Goal: Register for event/course

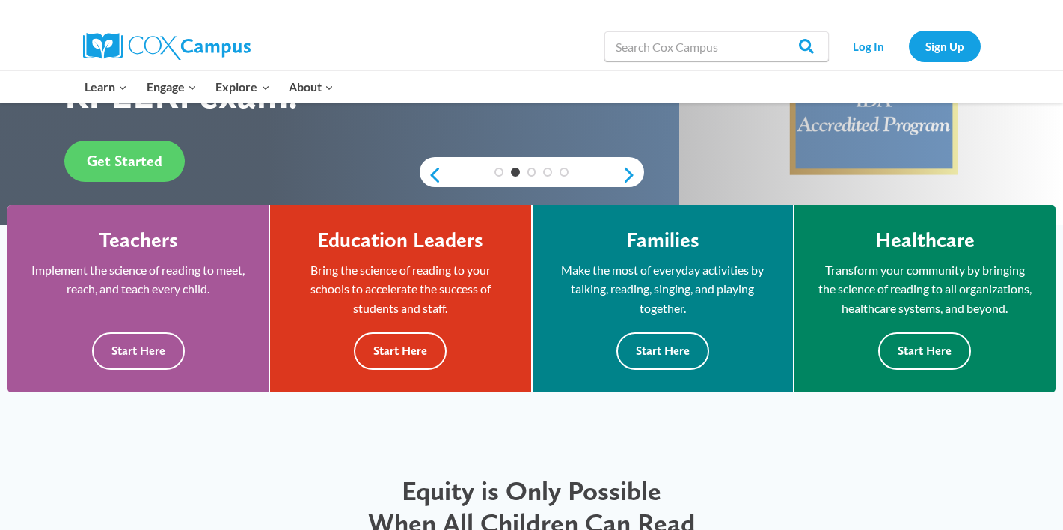
scroll to position [349, 0]
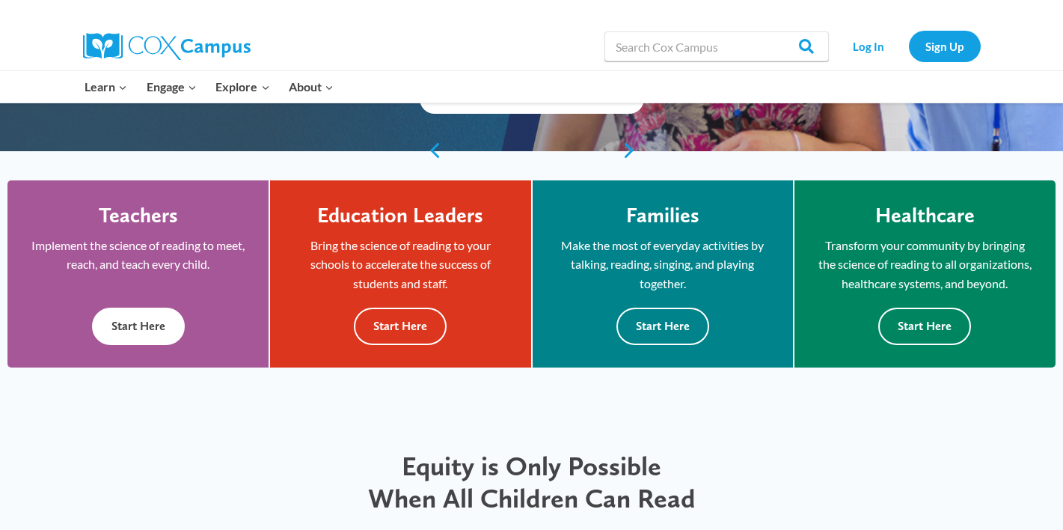
click at [143, 344] on button "Start Here" at bounding box center [138, 325] width 93 height 37
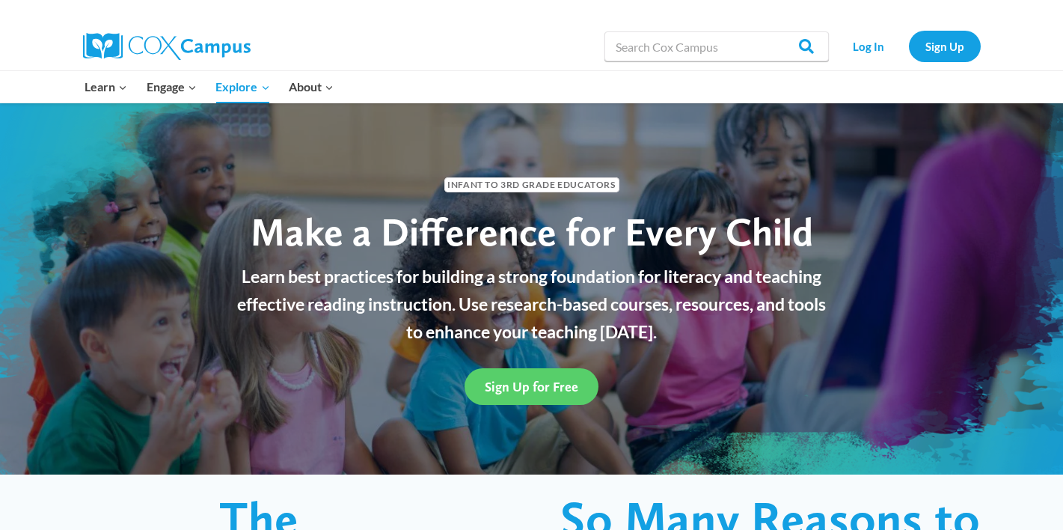
scroll to position [2, 0]
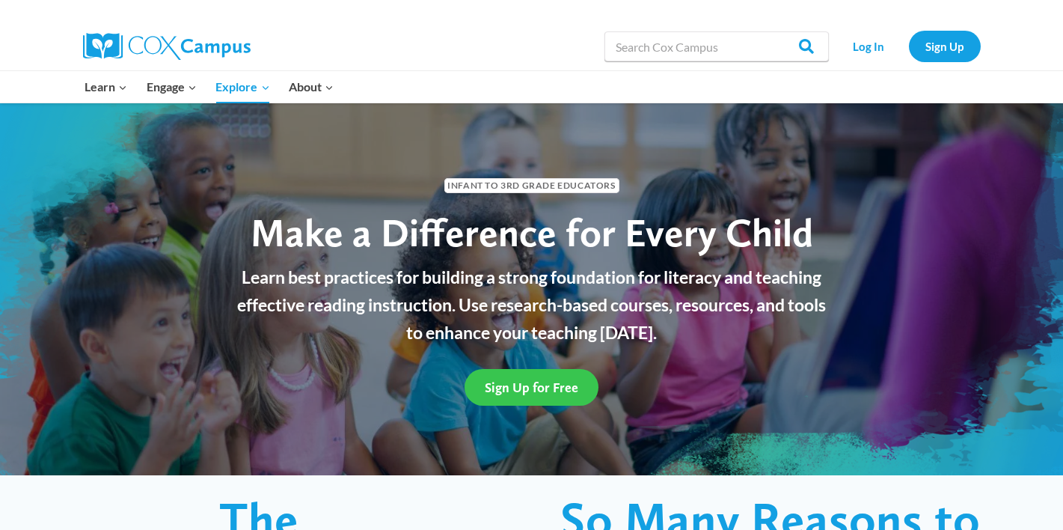
click at [530, 396] on link "Sign Up for Free" at bounding box center [531, 387] width 134 height 37
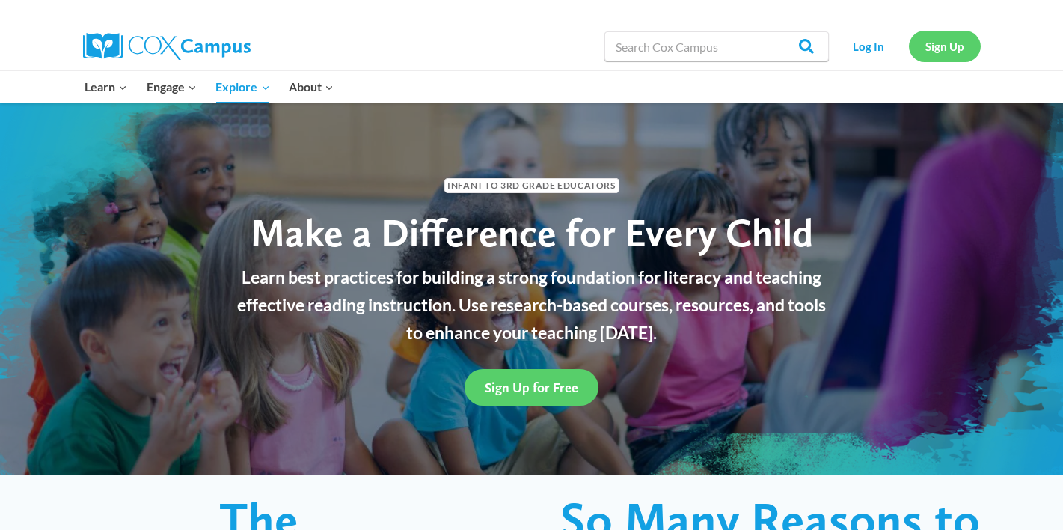
click at [939, 46] on link "Sign Up" at bounding box center [945, 46] width 72 height 31
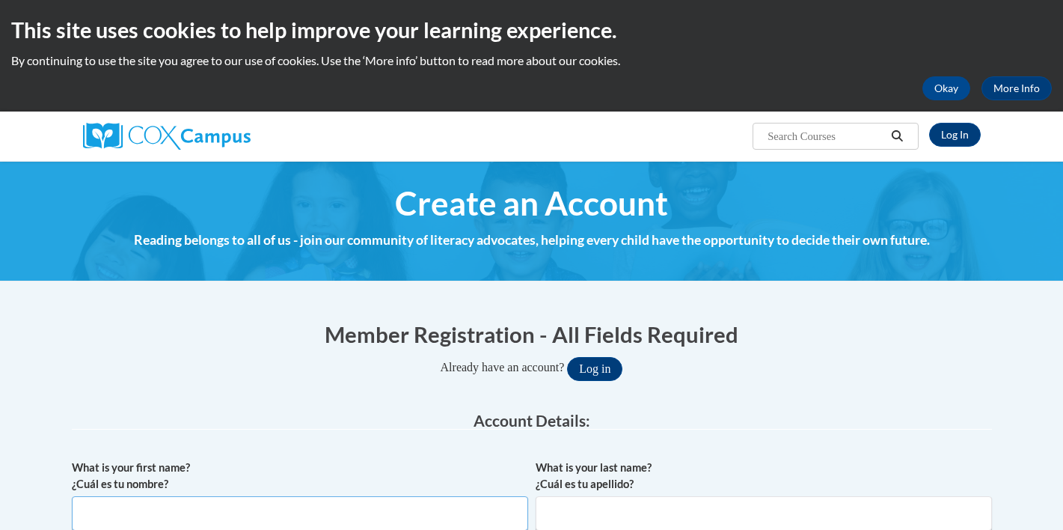
click at [224, 496] on input "What is your first name? ¿Cuál es tu nombre?" at bounding box center [300, 513] width 456 height 34
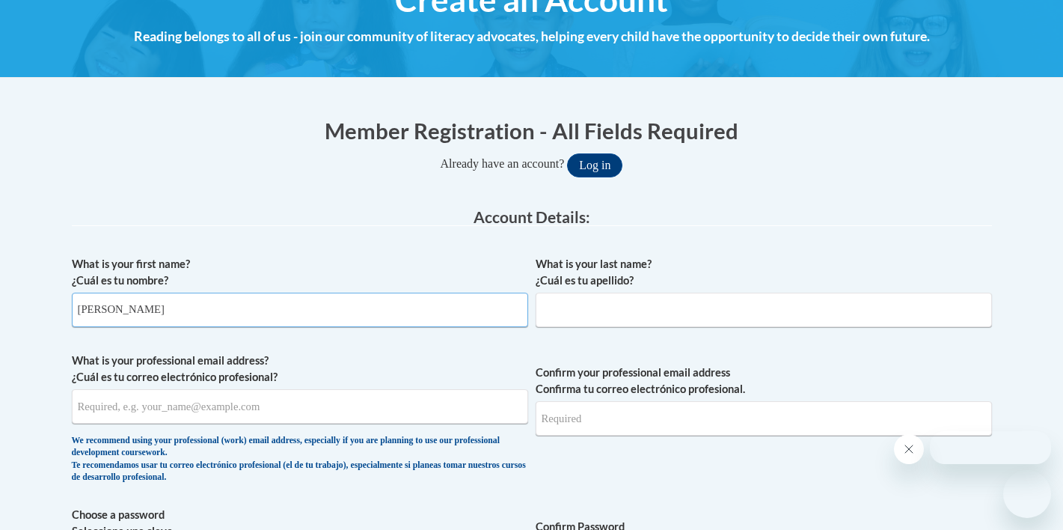
type input "Mack"
type input "Kreo"
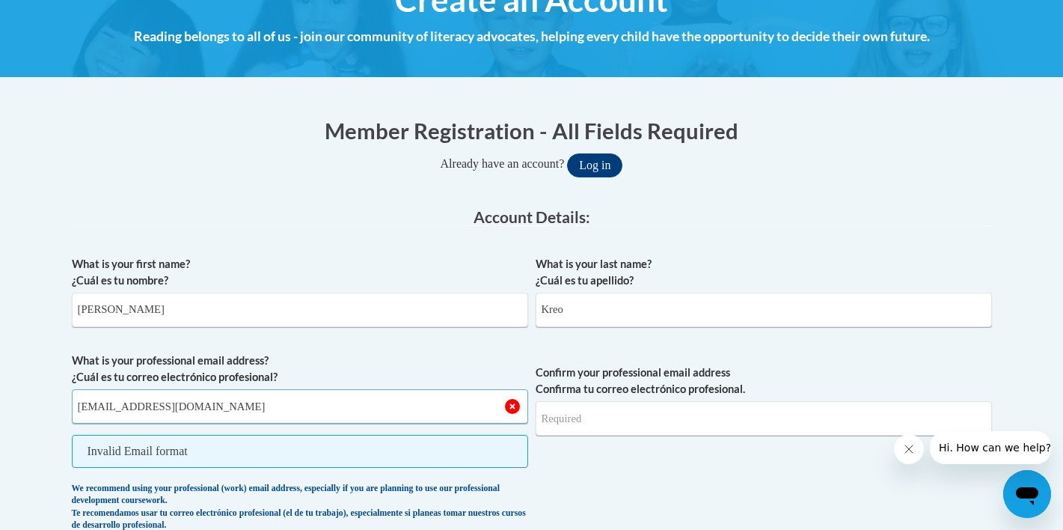
type input "mackart4life@gmail.com"
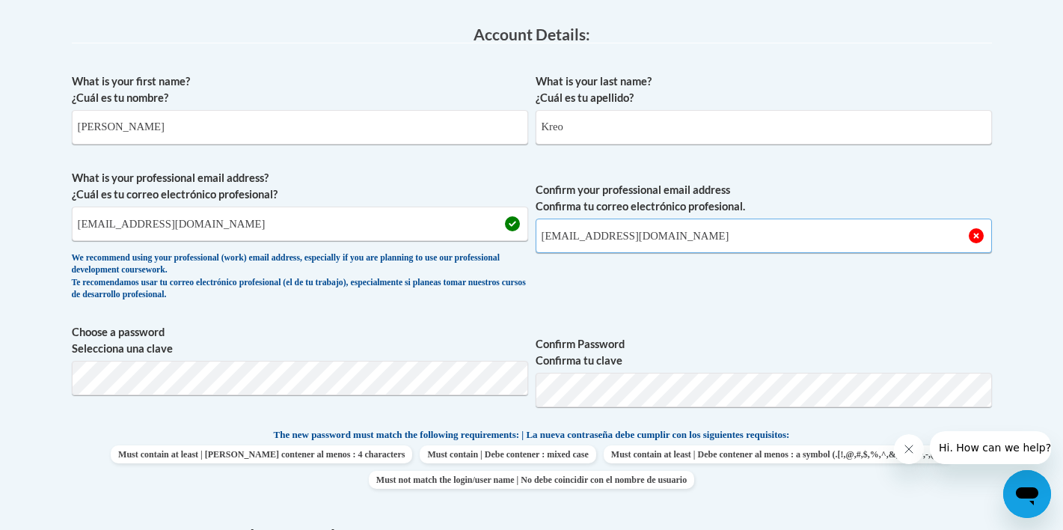
scroll to position [410, 0]
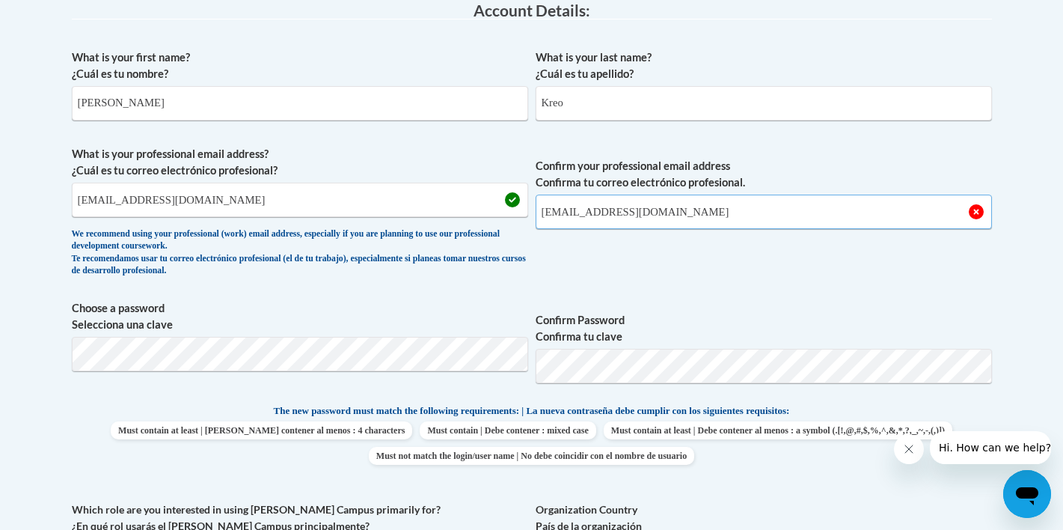
type input "art4life@gmail.com"
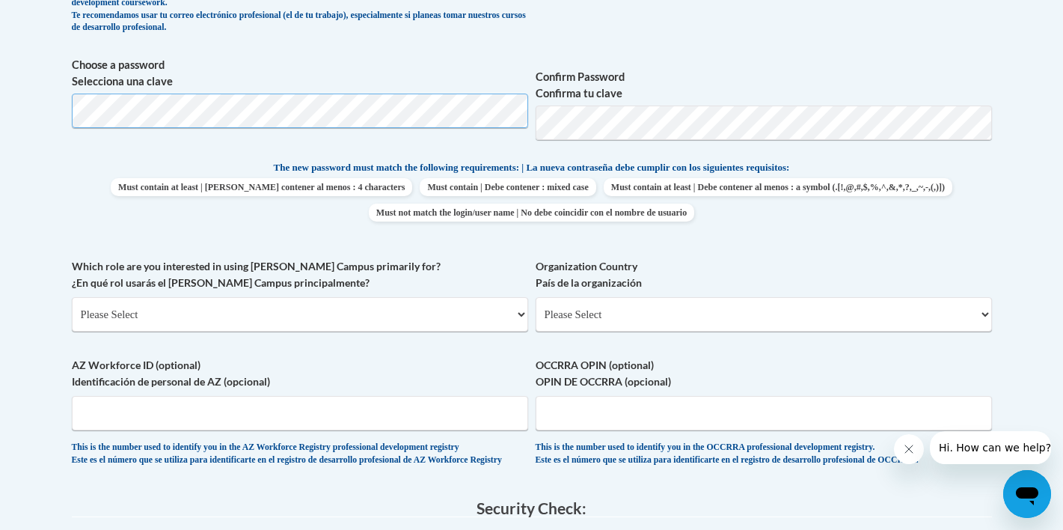
scroll to position [688, 0]
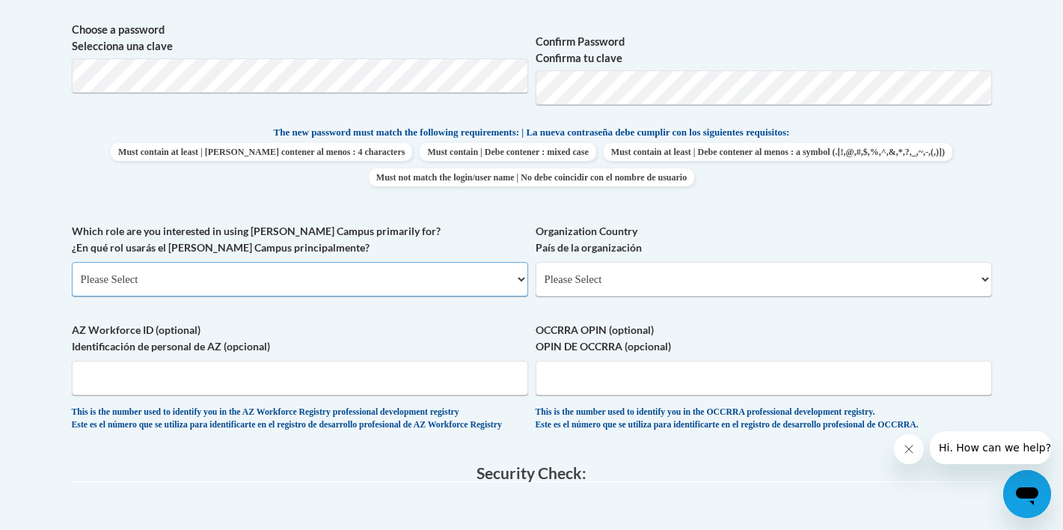
click at [158, 276] on select "Please Select College/University | Colegio/Universidad Community/Nonprofit Part…" at bounding box center [300, 279] width 456 height 34
select select "fbf2d438-af2f-41f8-98f1-81c410e29de3"
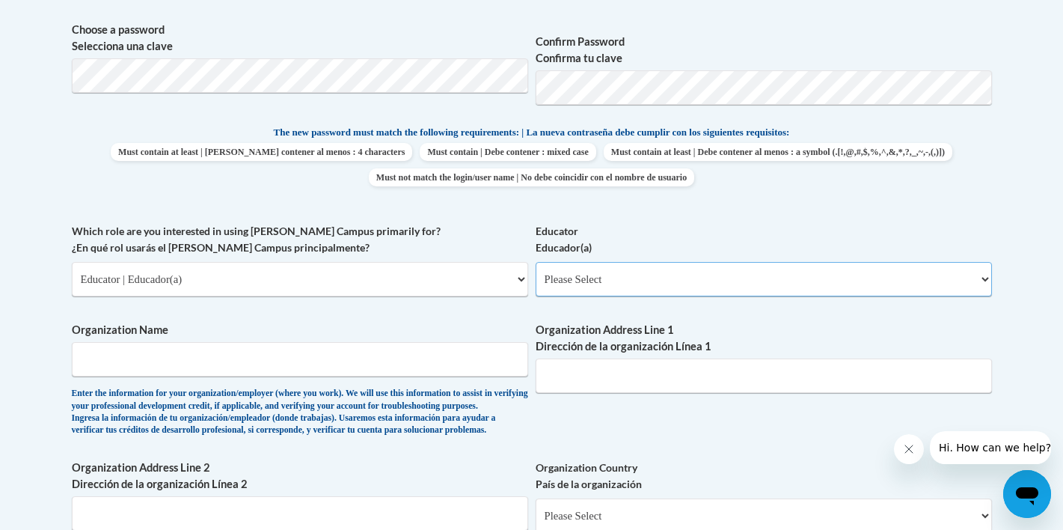
click at [602, 286] on select "Please Select Early Learning/Daycare Teacher/Family Home Care Provider | Maestr…" at bounding box center [764, 279] width 456 height 34
select select "8e40623d-54d0-45cd-9f92-5df65cd3f8cf"
click at [392, 365] on input "Organization Name" at bounding box center [300, 359] width 456 height 34
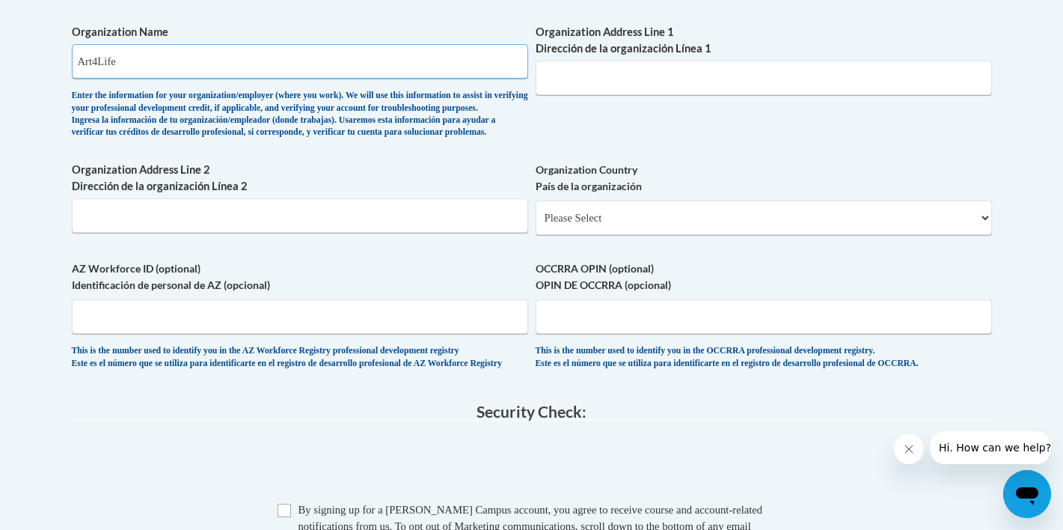
scroll to position [987, 0]
type input "Art4Life"
click at [592, 75] on input "Organization Address Line 1 Dirección de la organización Línea 1" at bounding box center [764, 77] width 456 height 34
click at [706, 79] on input "3421 se 21st ave" at bounding box center [764, 77] width 456 height 34
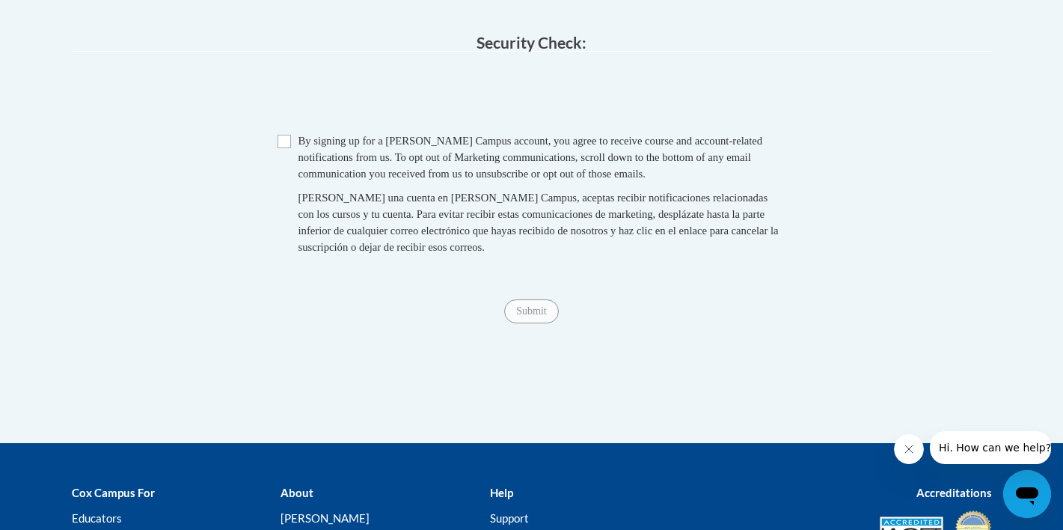
scroll to position [1364, 0]
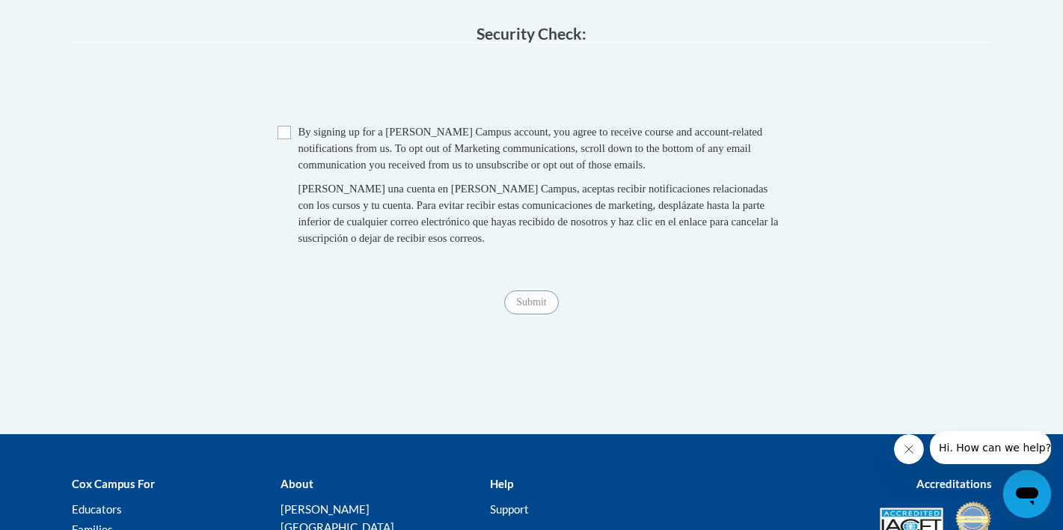
type input "3421 se 21st ave portland or 97202"
click at [283, 139] on input "Checkbox" at bounding box center [283, 132] width 13 height 13
checkbox input "true"
click at [533, 307] on span "Submit" at bounding box center [531, 301] width 54 height 12
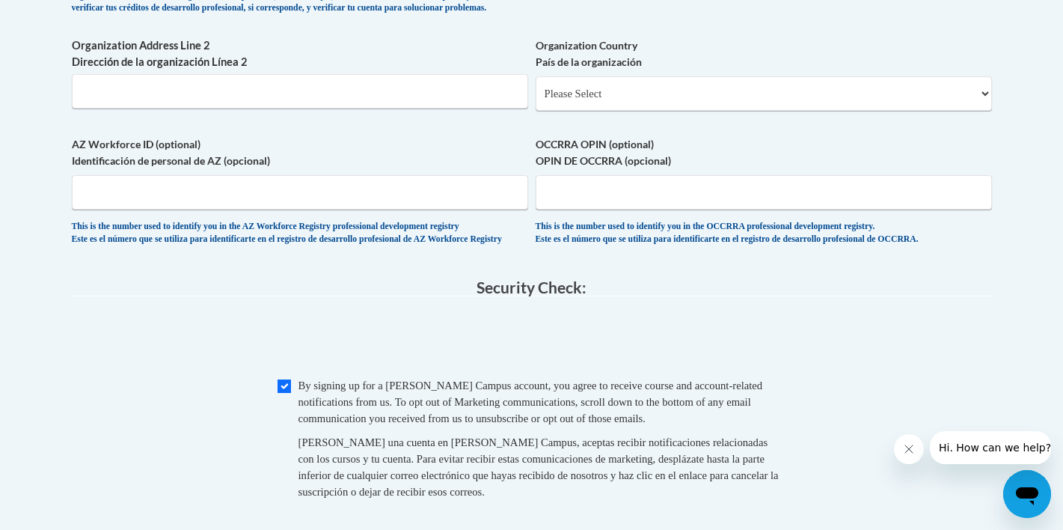
scroll to position [1082, 0]
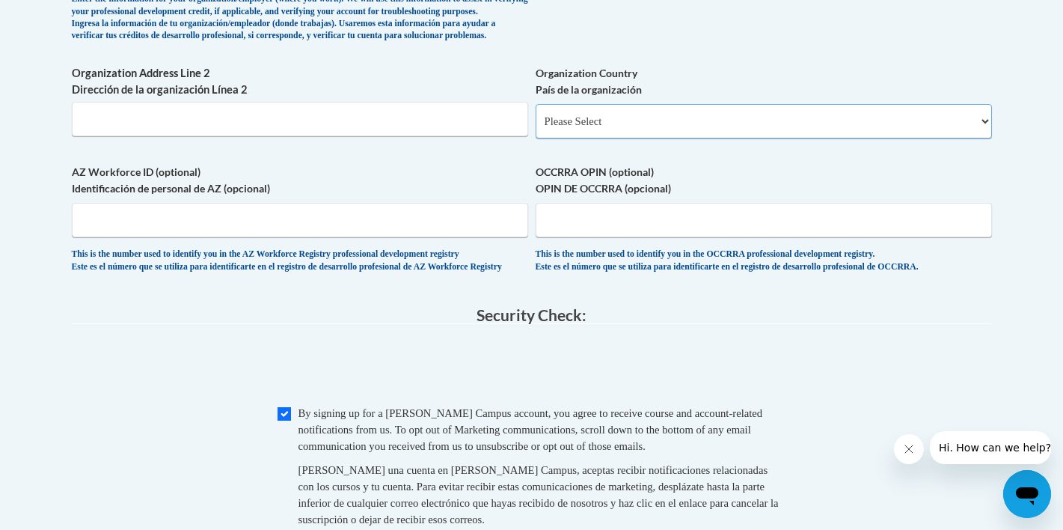
click at [620, 128] on select "Please Select United States | Estados Unidos Outside of the United States | Fue…" at bounding box center [764, 121] width 456 height 34
select select "ad49bcad-a171-4b2e-b99c-48b446064914"
select select
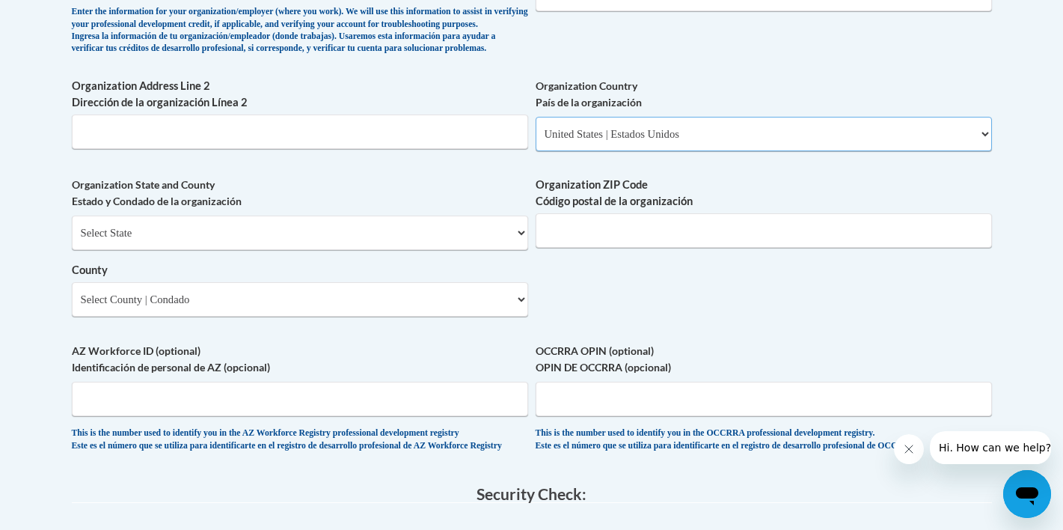
scroll to position [1066, 0]
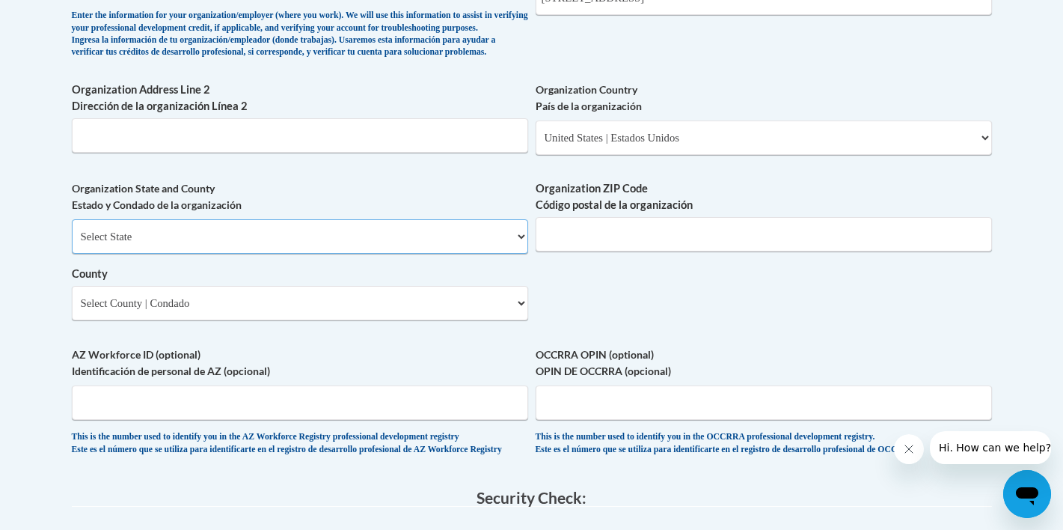
click at [407, 254] on select "Select State Alabama Alaska Arizona Arkansas California Colorado Connecticut De…" at bounding box center [300, 236] width 456 height 34
select select "Oregon"
click at [582, 251] on input "Organization ZIP Code Código postal de la organización" at bounding box center [764, 234] width 456 height 34
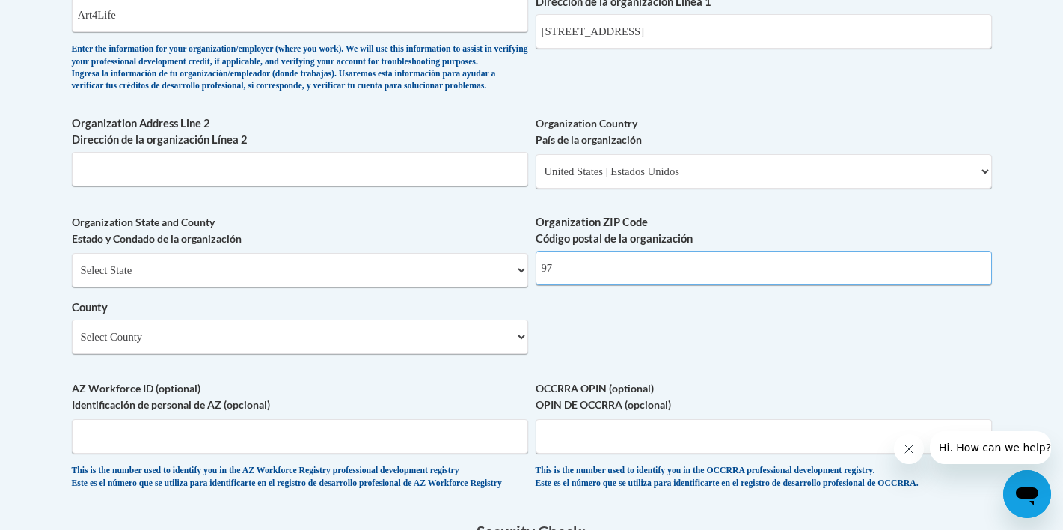
scroll to position [1033, 0]
type input "97202"
click at [456, 352] on select "Select County Baker Benton Clackamas Clatsop Columbia Coos Crook Curry Deschute…" at bounding box center [300, 336] width 456 height 34
select select "Multnomah"
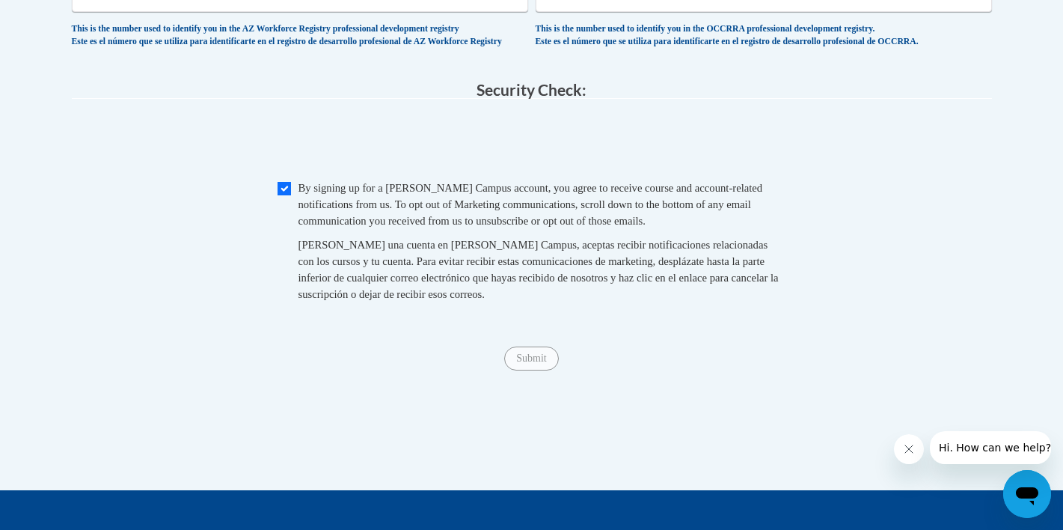
scroll to position [1477, 0]
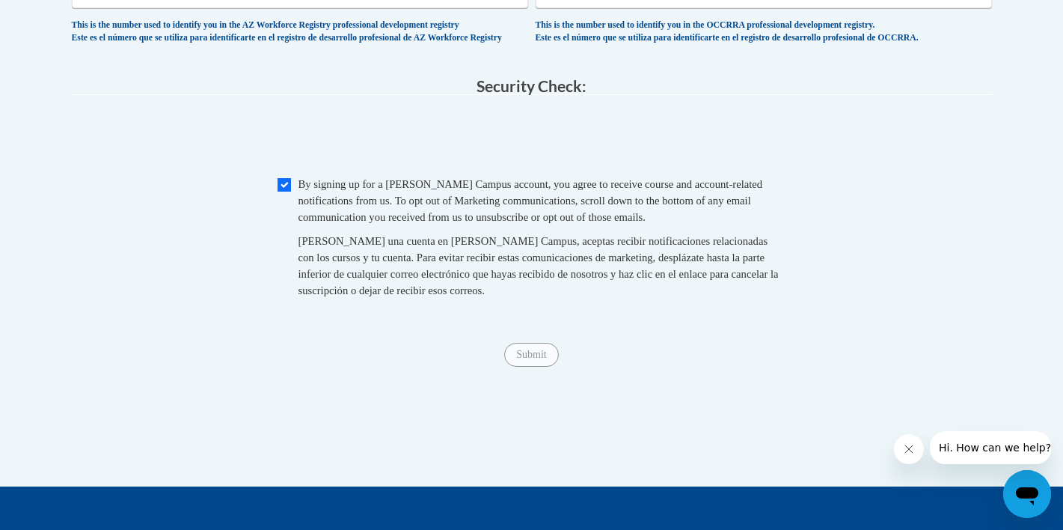
click at [534, 359] on span "Submit" at bounding box center [531, 353] width 54 height 12
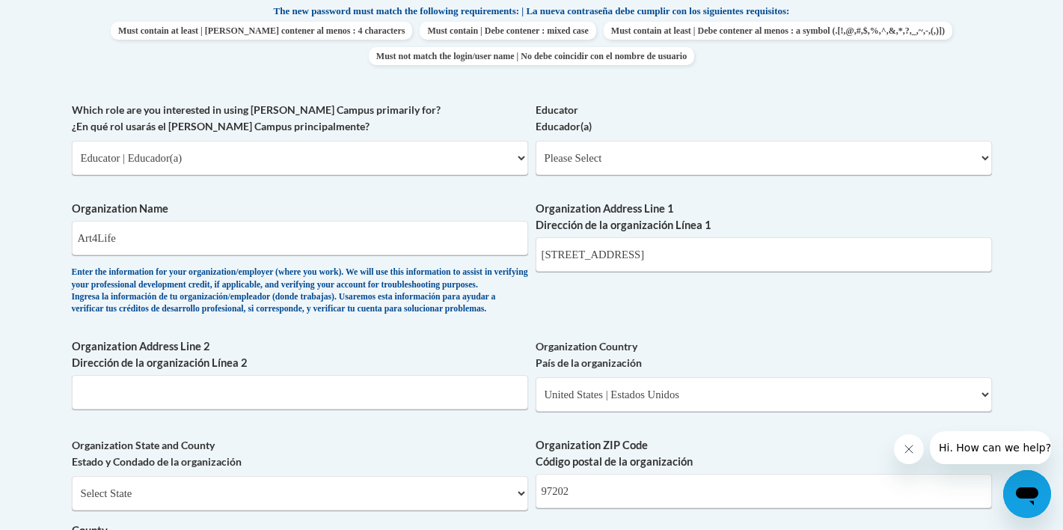
scroll to position [781, 0]
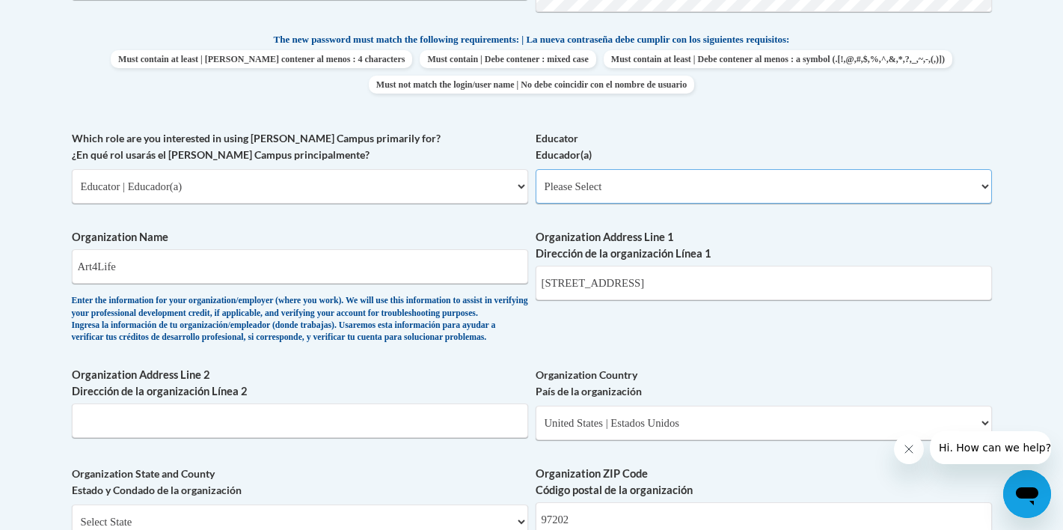
click at [607, 189] on select "Please Select Early Learning/Daycare Teacher/Family Home Care Provider | Maestr…" at bounding box center [764, 186] width 456 height 34
select select "8e40623d-54d0-45cd-9f92-5df65cd3f8cf"
select select "null"
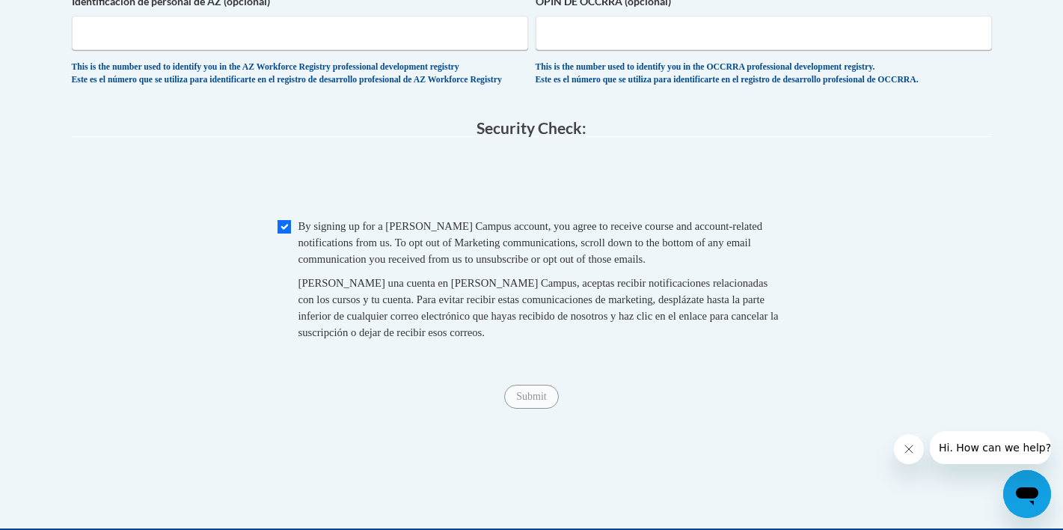
scroll to position [1717, 0]
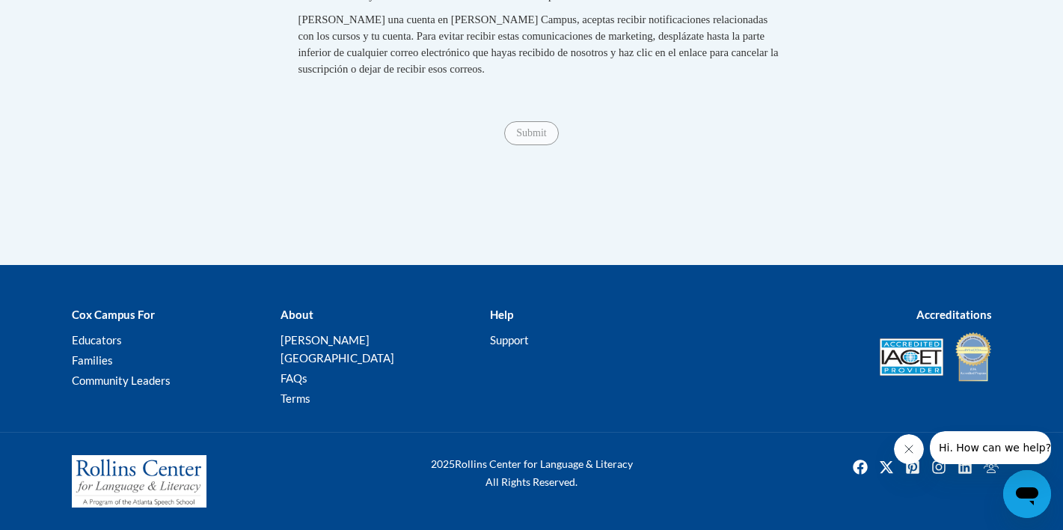
click at [530, 138] on span "Submit" at bounding box center [531, 132] width 54 height 12
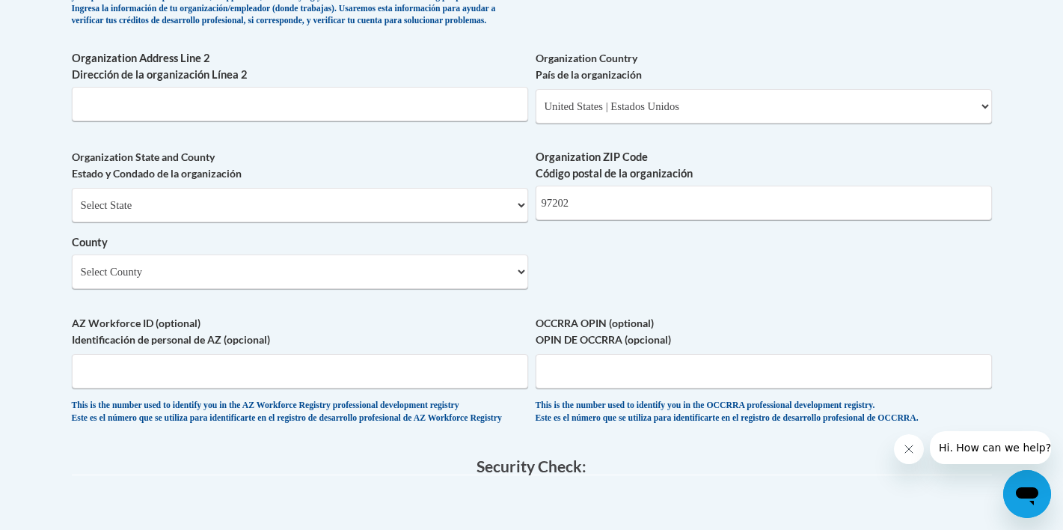
scroll to position [1078, 0]
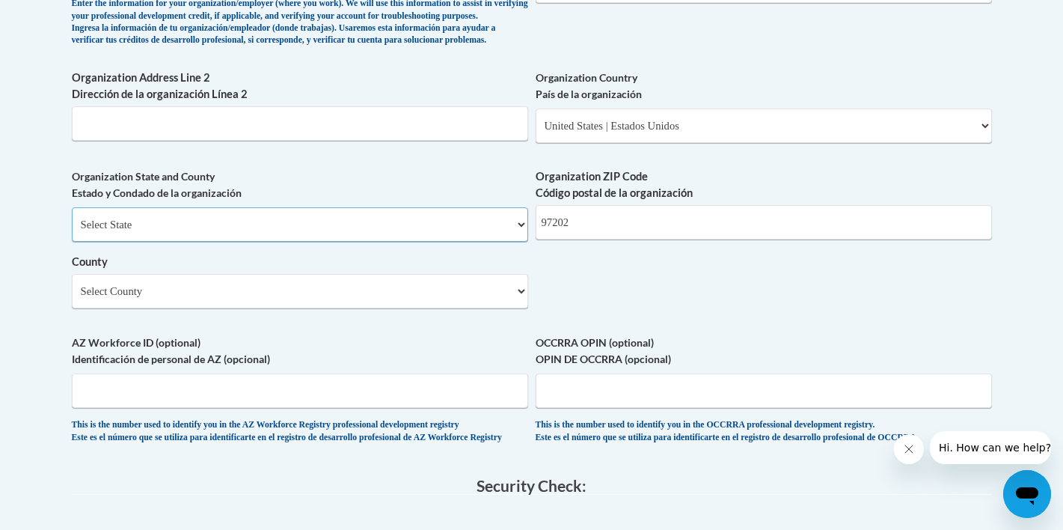
click at [431, 242] on select "Select State Alabama Alaska Arizona Arkansas California Colorado Connecticut De…" at bounding box center [300, 224] width 456 height 34
select select "Oregon"
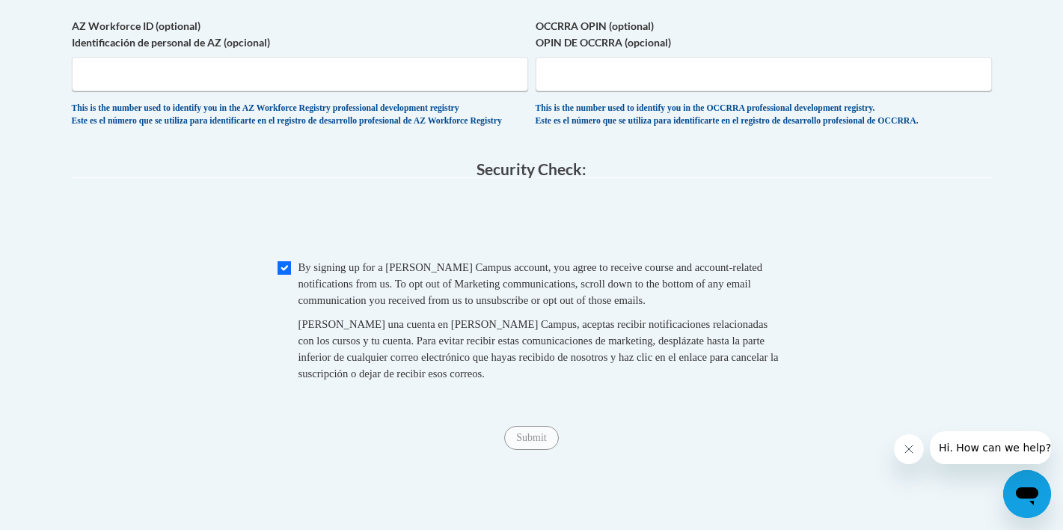
click at [533, 442] on span "Submit" at bounding box center [531, 436] width 54 height 12
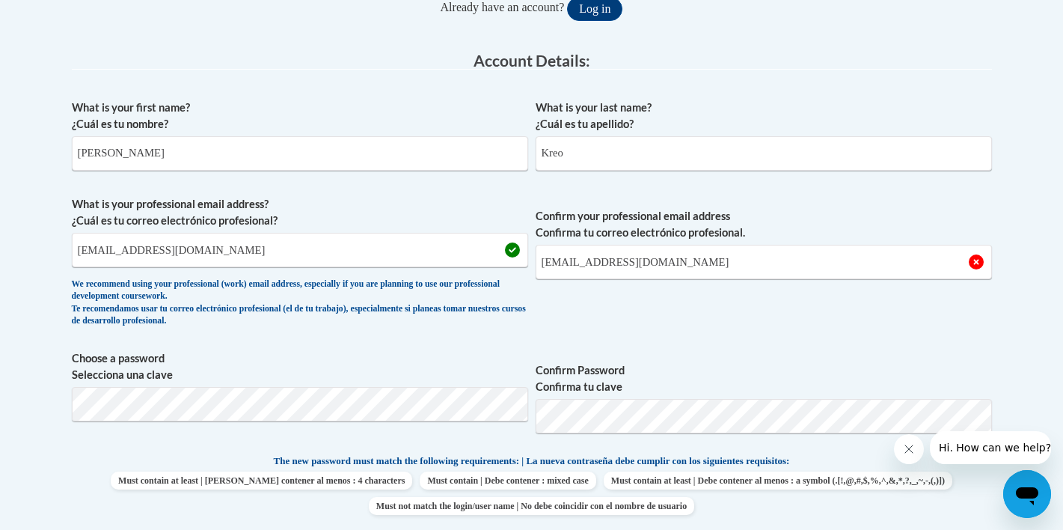
scroll to position [342, 0]
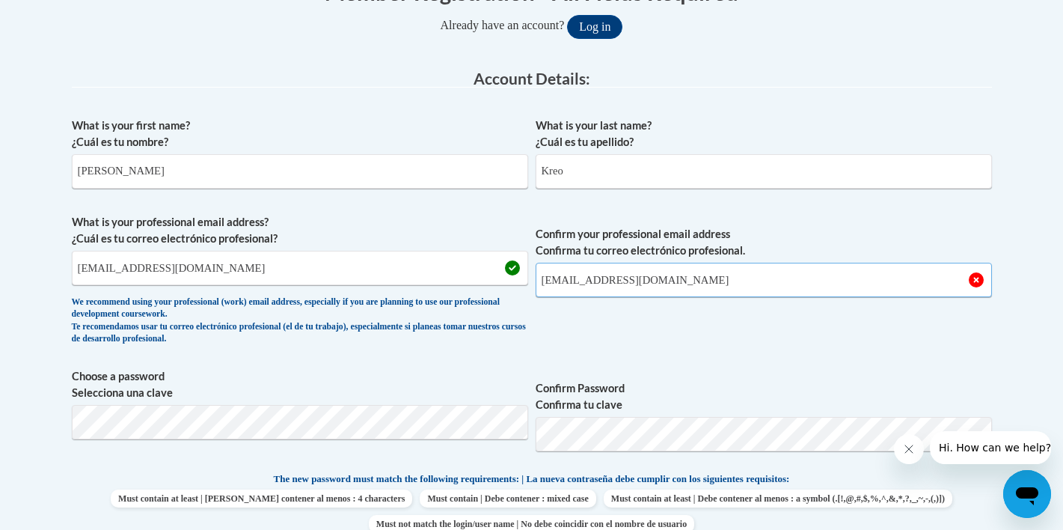
click at [541, 281] on input "art4life@gmail.com" at bounding box center [764, 280] width 456 height 34
type input "mackart4life@gmail.com"
click at [673, 340] on span "Confirm your professional email address Confirma tu correo electrónico profesio…" at bounding box center [764, 283] width 456 height 138
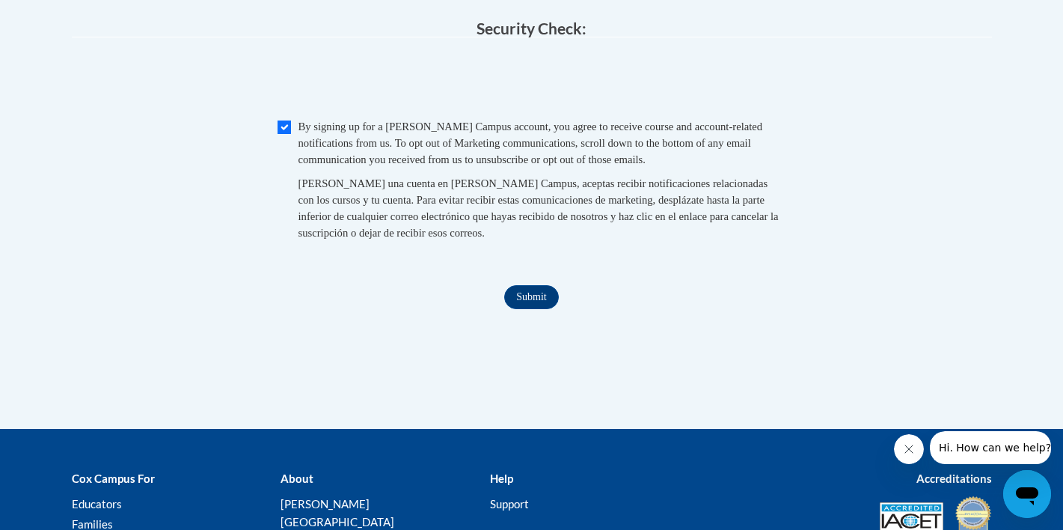
scroll to position [1717, 0]
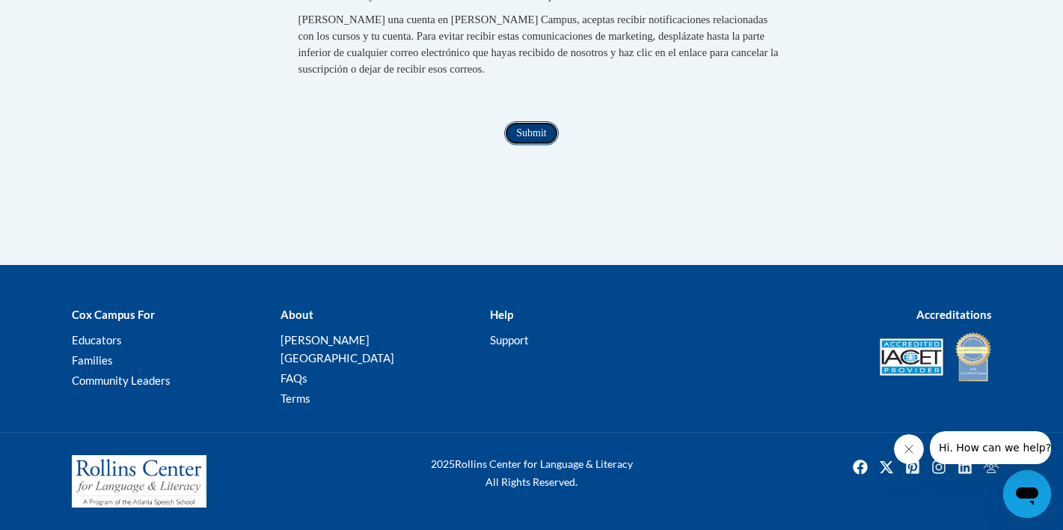
click at [529, 145] on input "Submit" at bounding box center [531, 133] width 54 height 24
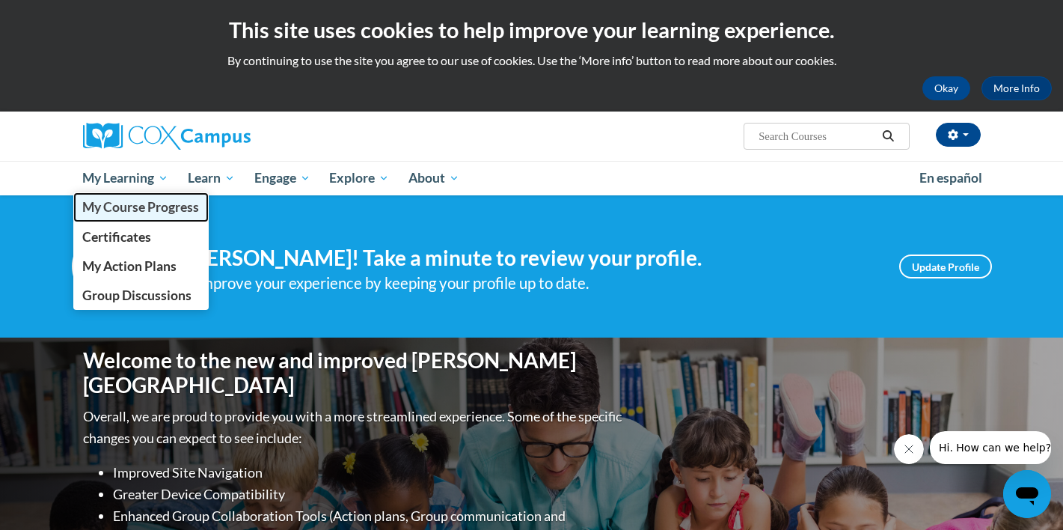
click at [142, 201] on span "My Course Progress" at bounding box center [140, 207] width 117 height 16
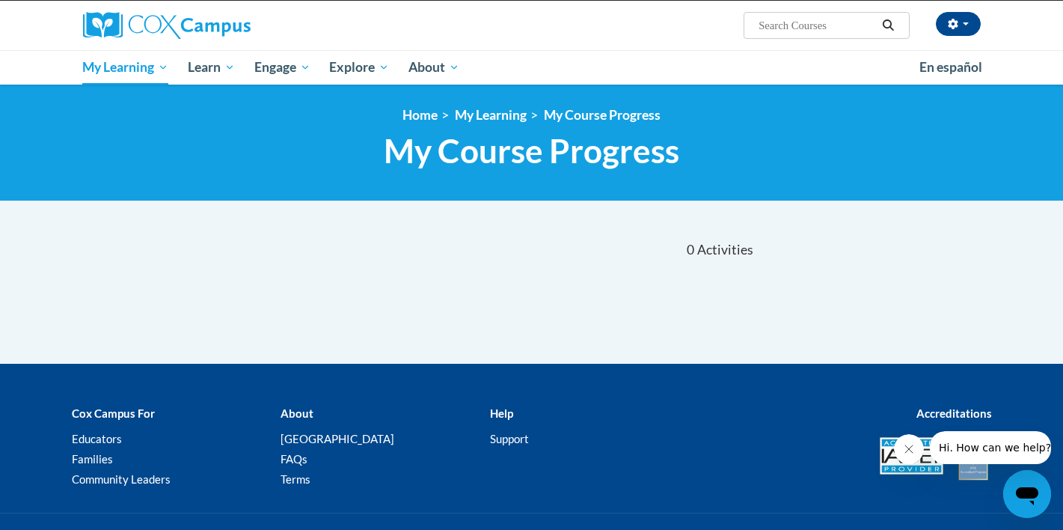
scroll to position [127, 0]
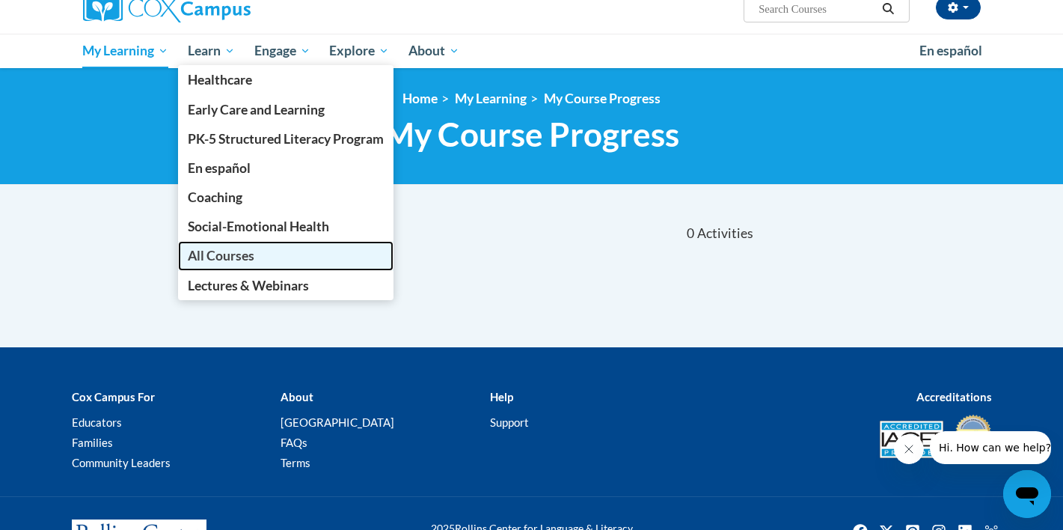
click at [233, 249] on span "All Courses" at bounding box center [221, 256] width 67 height 16
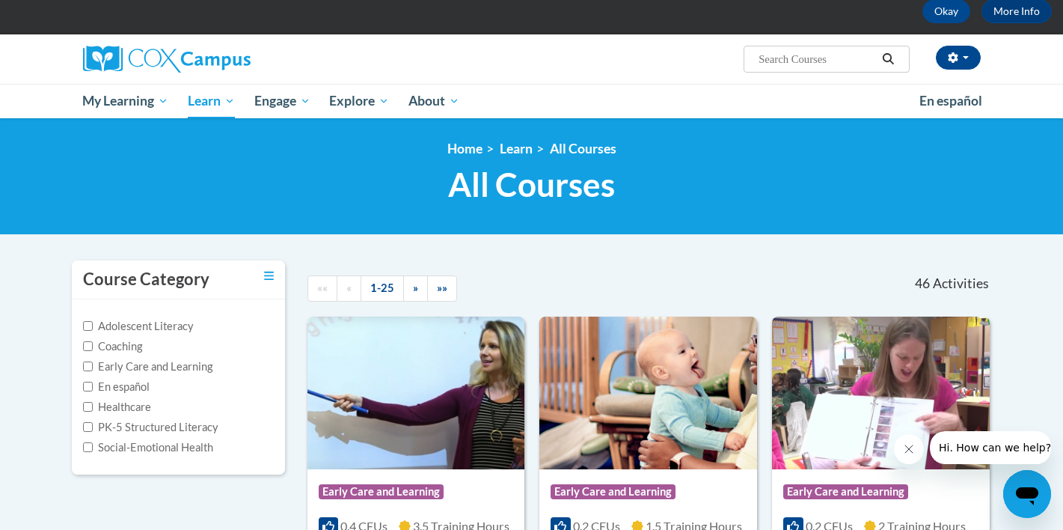
scroll to position [253, 0]
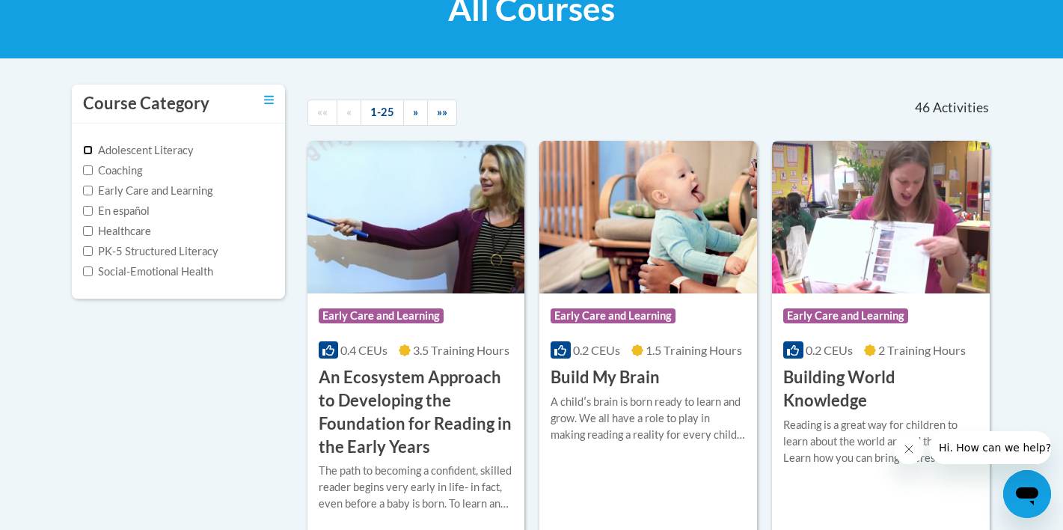
click at [91, 152] on input "Adolescent Literacy" at bounding box center [88, 150] width 10 height 10
checkbox input "true"
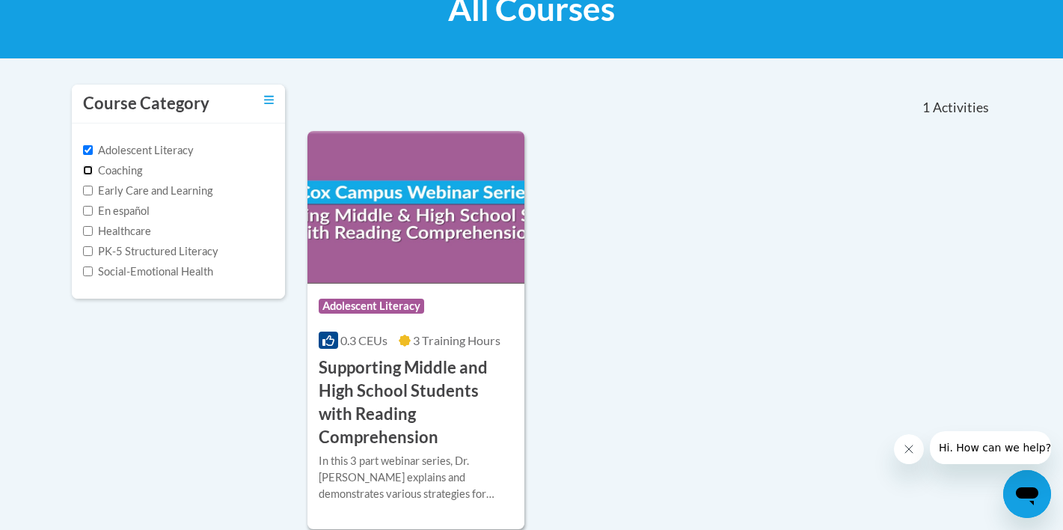
click at [89, 168] on input "Coaching" at bounding box center [88, 170] width 10 height 10
checkbox input "true"
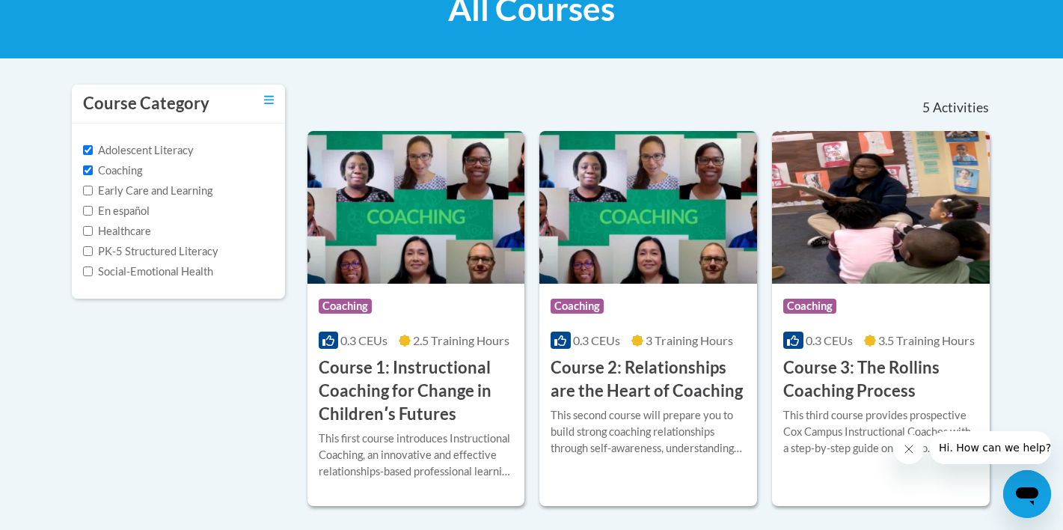
click at [93, 249] on label "PK-5 Structured Literacy" at bounding box center [150, 251] width 135 height 16
click at [93, 249] on input "PK-5 Structured Literacy" at bounding box center [88, 251] width 10 height 10
checkbox input "true"
click at [85, 272] on input "Social-Emotional Health" at bounding box center [88, 271] width 10 height 10
checkbox input "true"
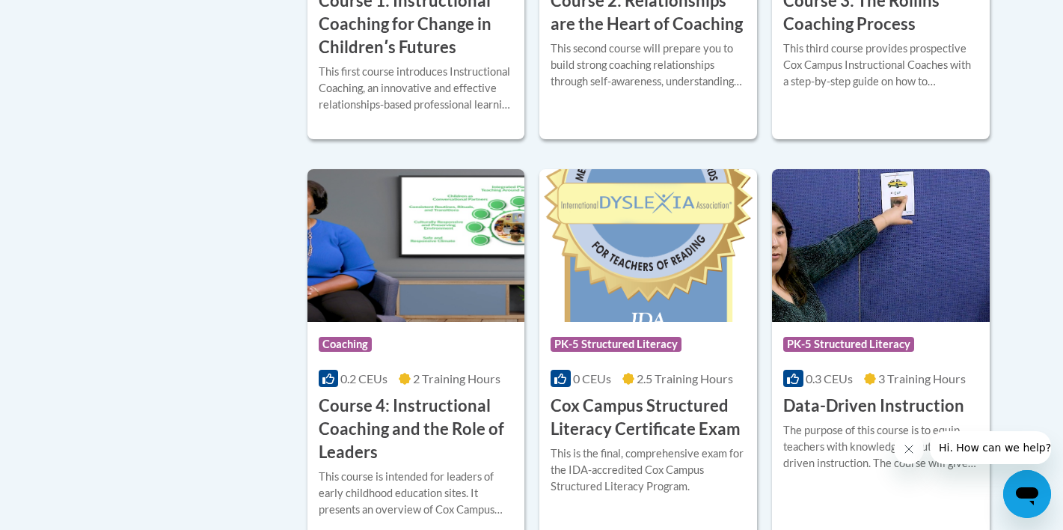
scroll to position [0, 0]
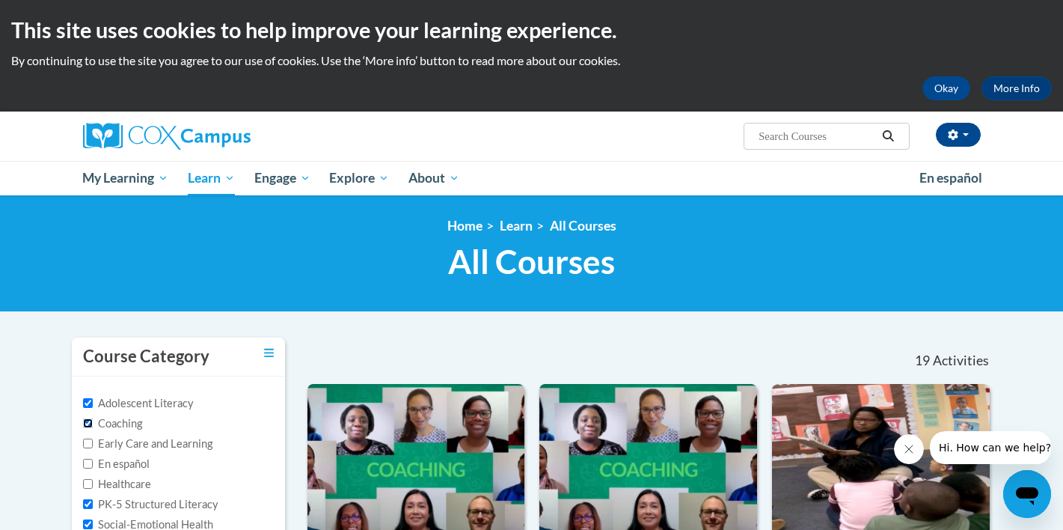
click at [88, 422] on input "Coaching" at bounding box center [88, 423] width 10 height 10
checkbox input "false"
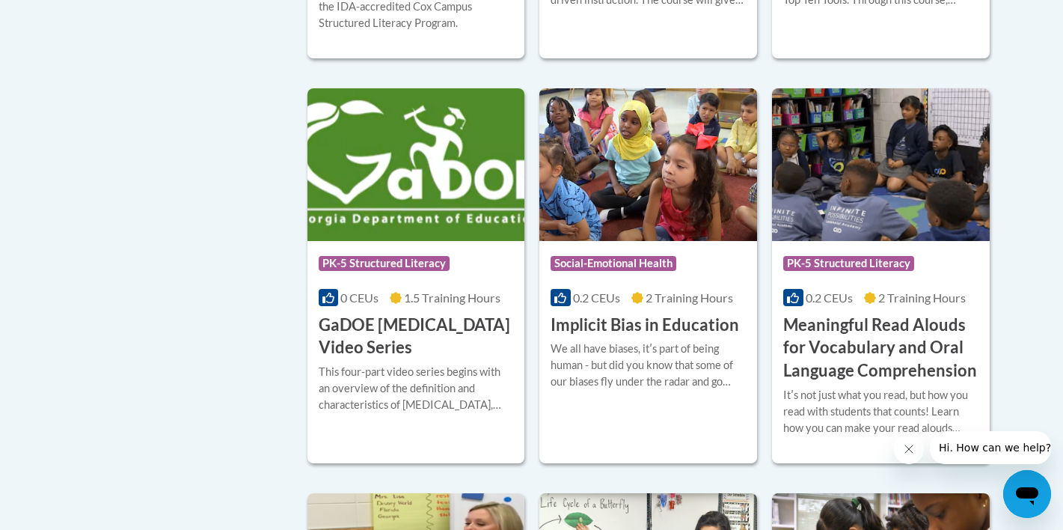
scroll to position [678, 0]
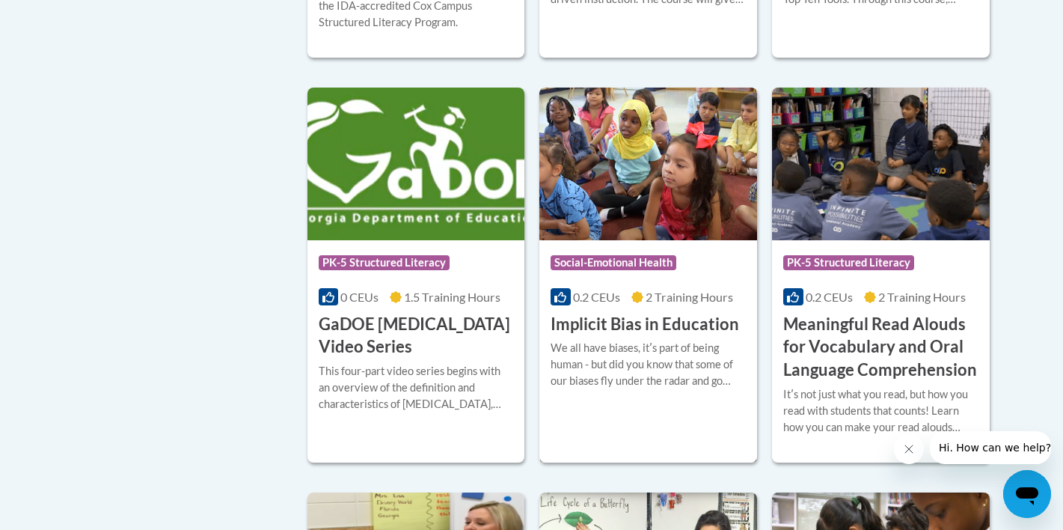
click at [617, 357] on div "We all have biases, itʹs part of being human - but did you know that some of ou…" at bounding box center [648, 364] width 195 height 49
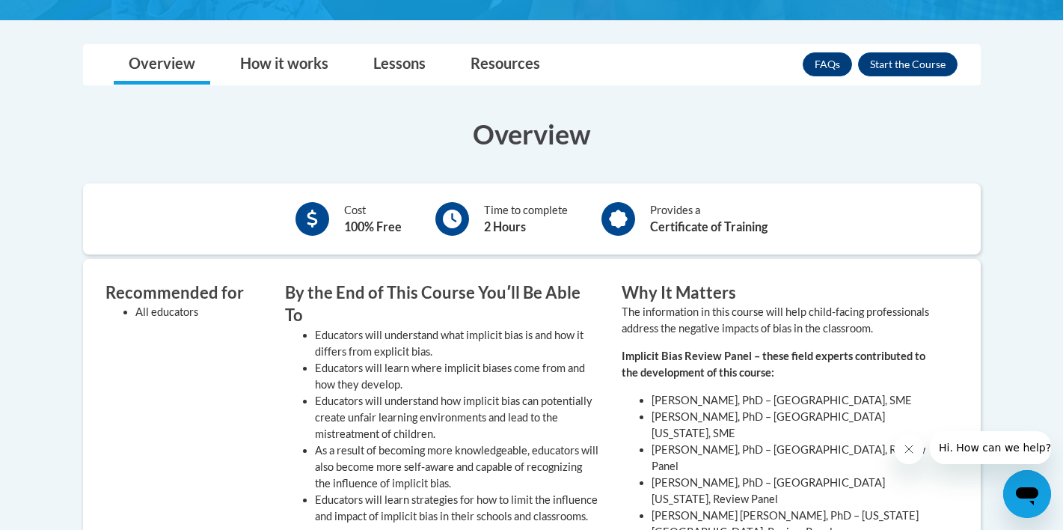
scroll to position [453, 0]
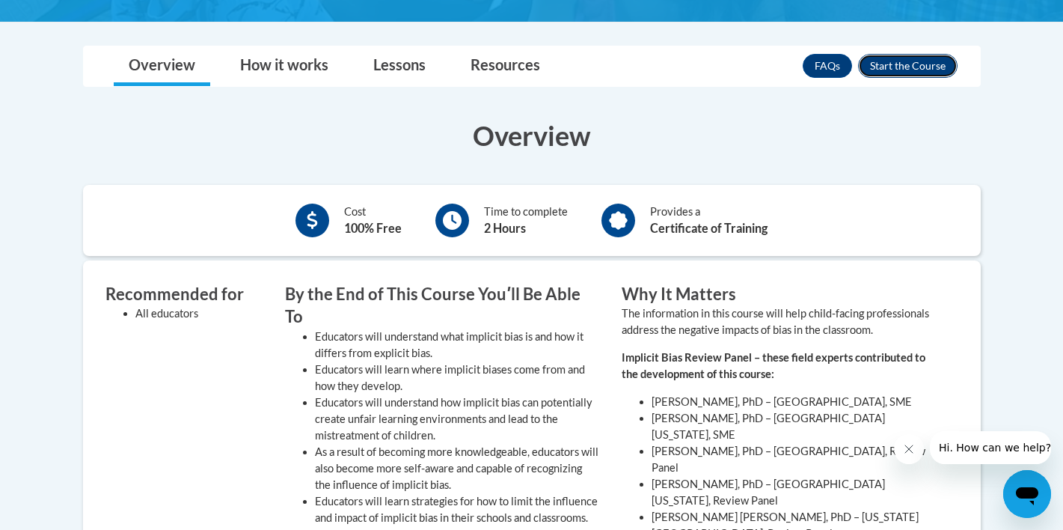
click at [889, 67] on button "Enroll" at bounding box center [907, 66] width 99 height 24
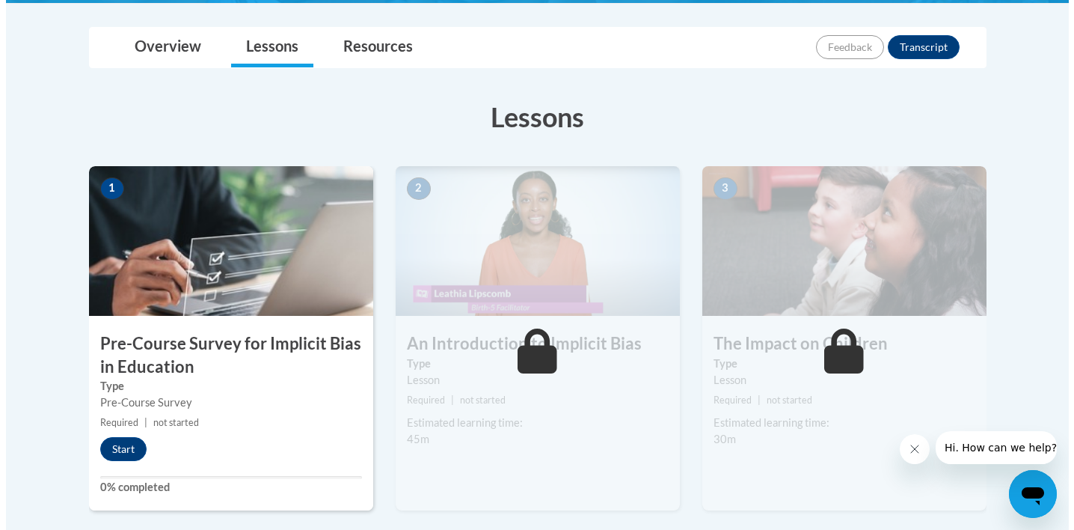
scroll to position [342, 0]
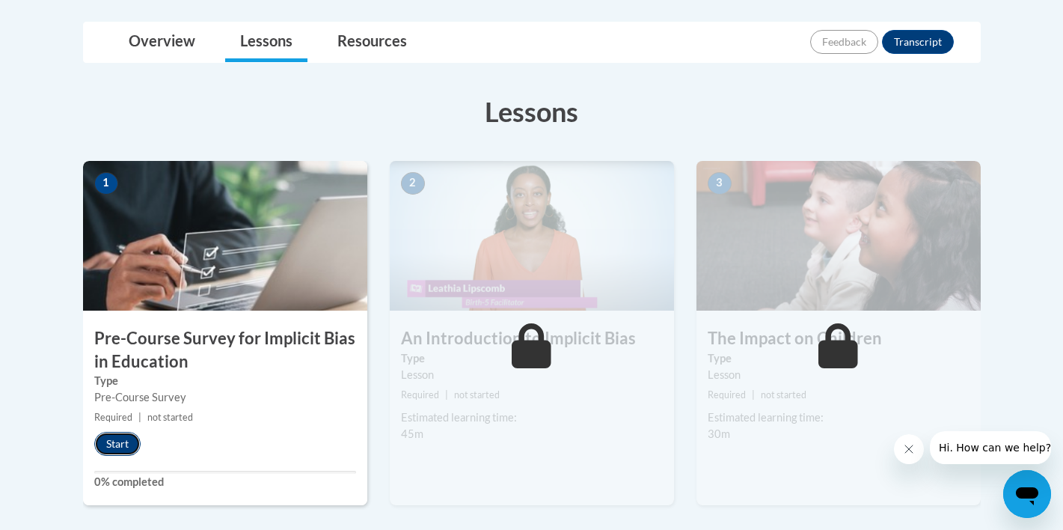
click at [121, 444] on button "Start" at bounding box center [117, 444] width 46 height 24
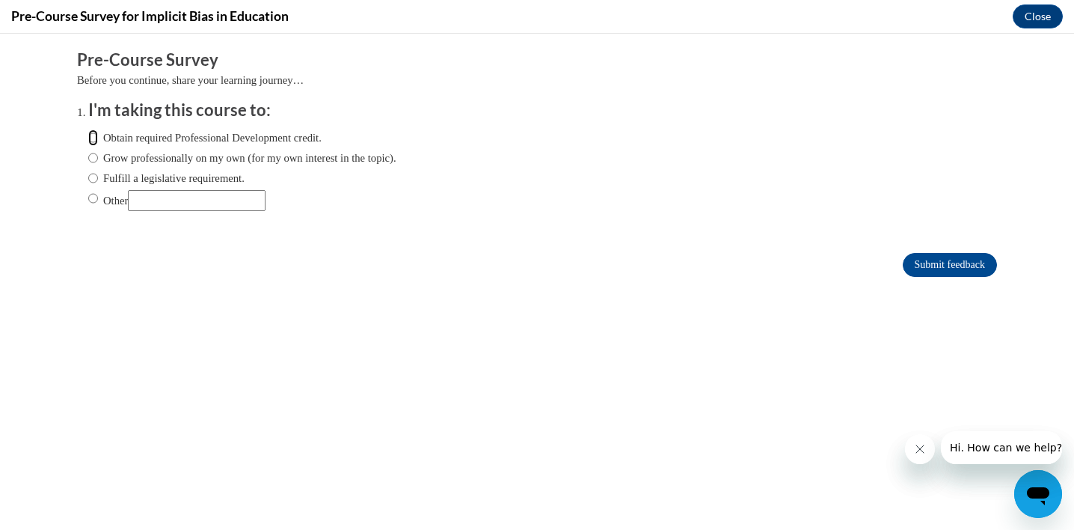
scroll to position [0, 0]
click at [88, 135] on input "Obtain required Professional Development credit." at bounding box center [93, 137] width 10 height 16
radio input "true"
click at [915, 257] on input "Submit feedback" at bounding box center [950, 265] width 94 height 24
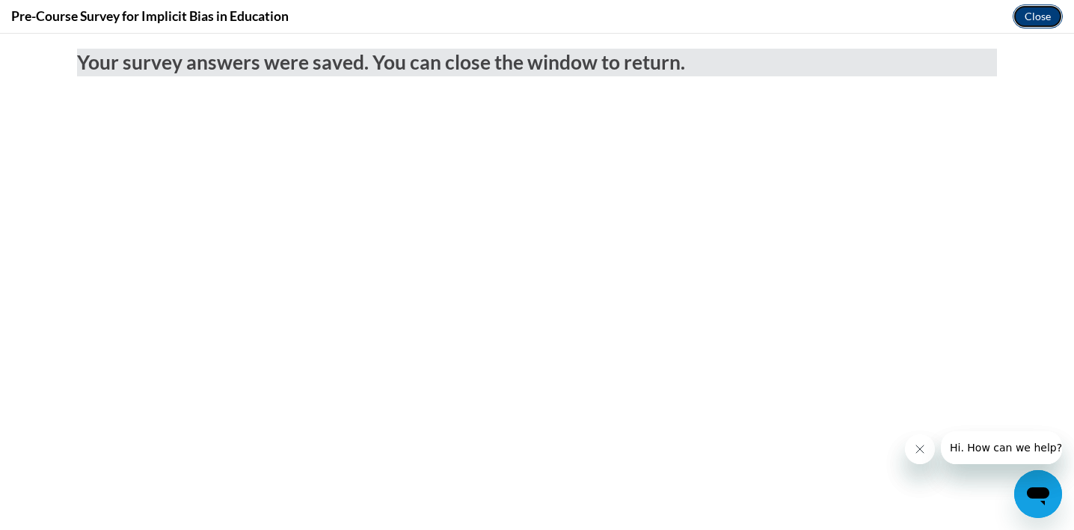
click at [1025, 18] on button "Close" at bounding box center [1038, 16] width 50 height 24
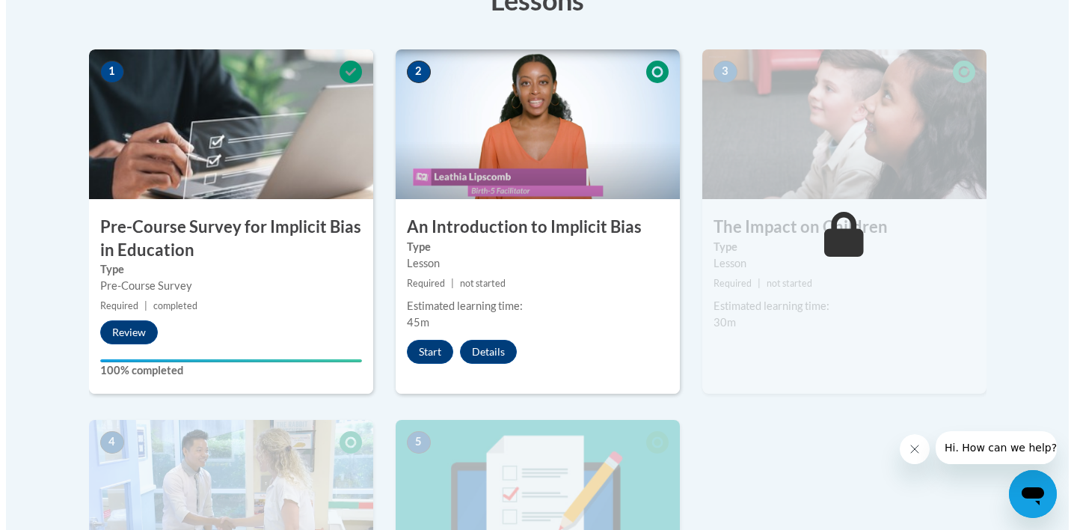
scroll to position [456, 0]
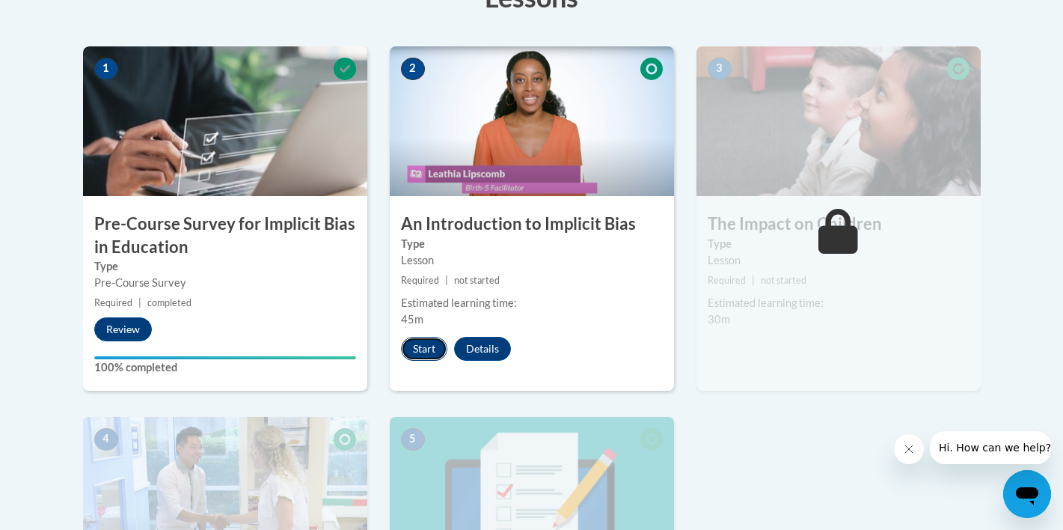
click at [432, 346] on button "Start" at bounding box center [424, 349] width 46 height 24
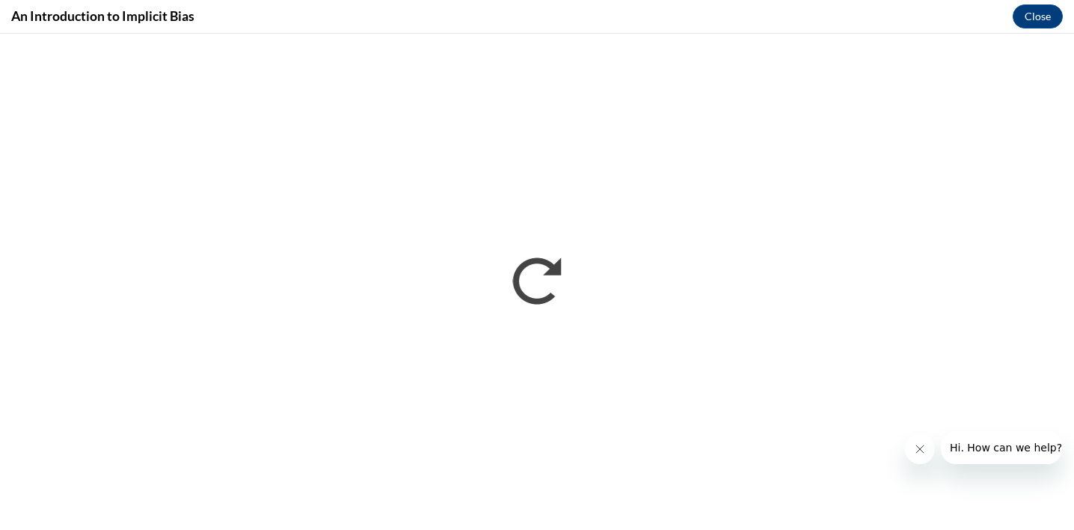
scroll to position [0, 0]
